Goal: Find specific page/section: Find specific page/section

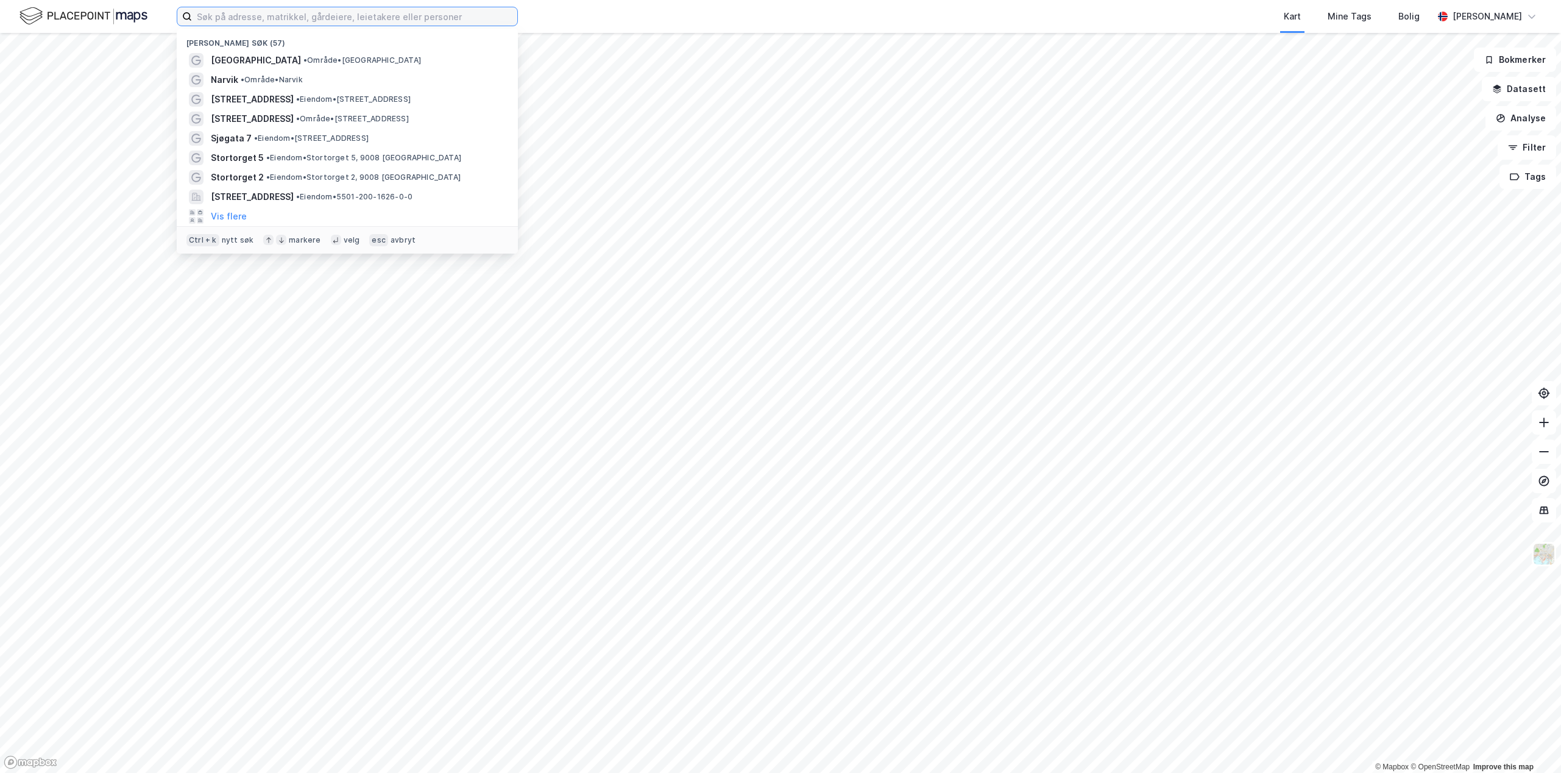
click at [321, 21] on input at bounding box center [354, 16] width 325 height 18
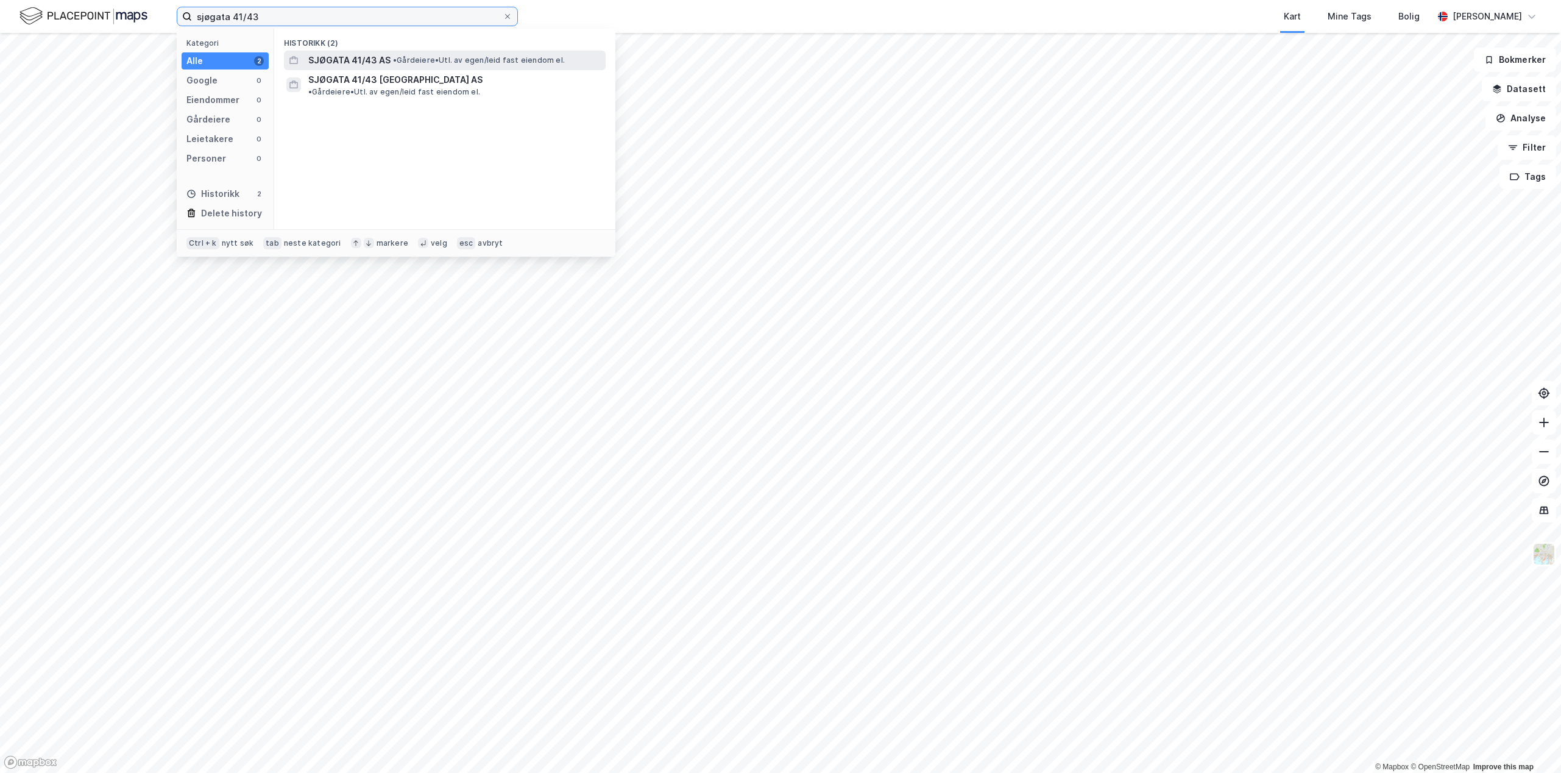
type input "sjøgata 41/43"
click at [394, 60] on span "•" at bounding box center [395, 59] width 4 height 9
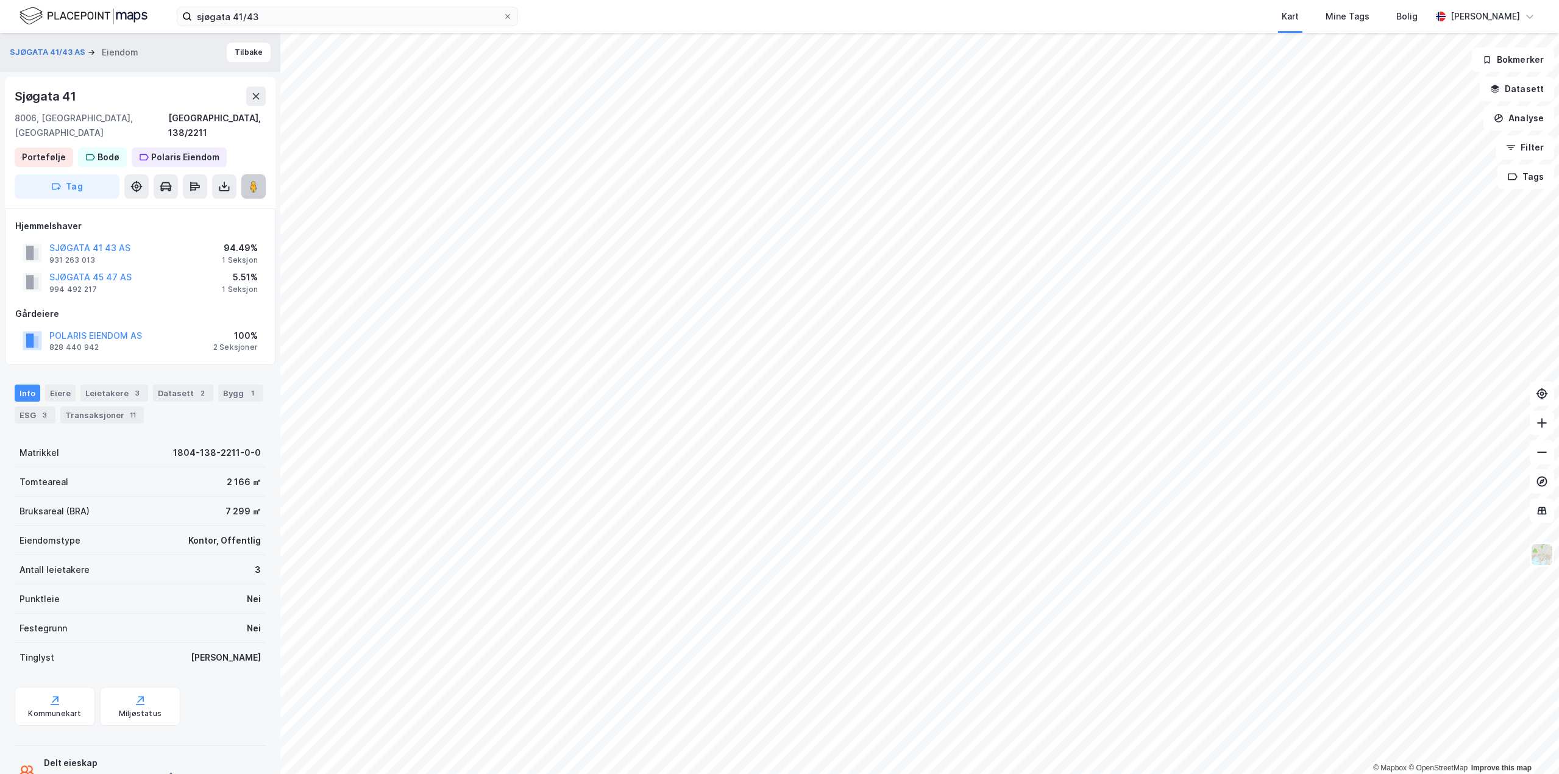
click at [261, 174] on button at bounding box center [253, 186] width 24 height 24
